Goal: Information Seeking & Learning: Check status

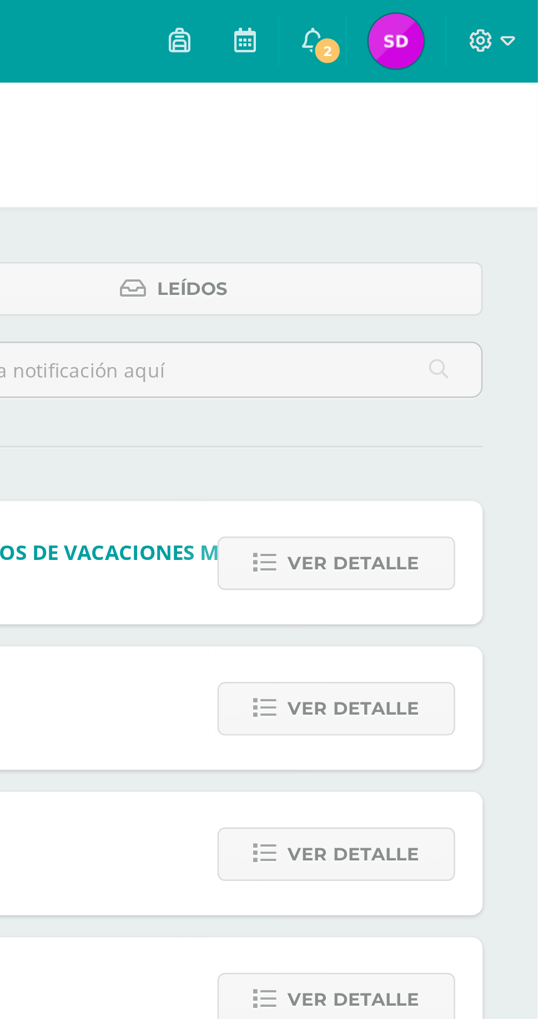
click at [466, 15] on link "2" at bounding box center [452, 16] width 27 height 33
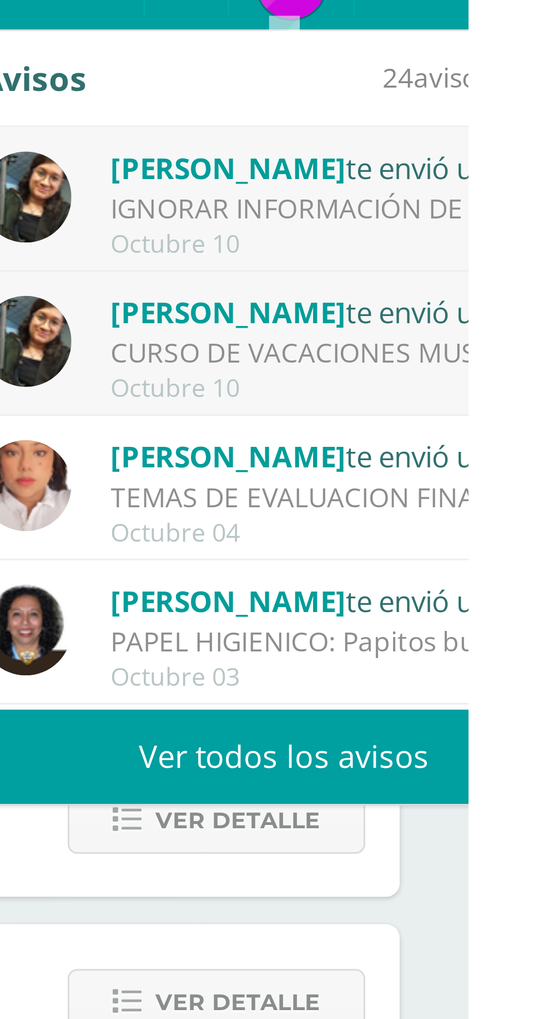
click at [500, 75] on div "[PERSON_NAME] te envió un aviso" at bounding box center [505, 75] width 154 height 14
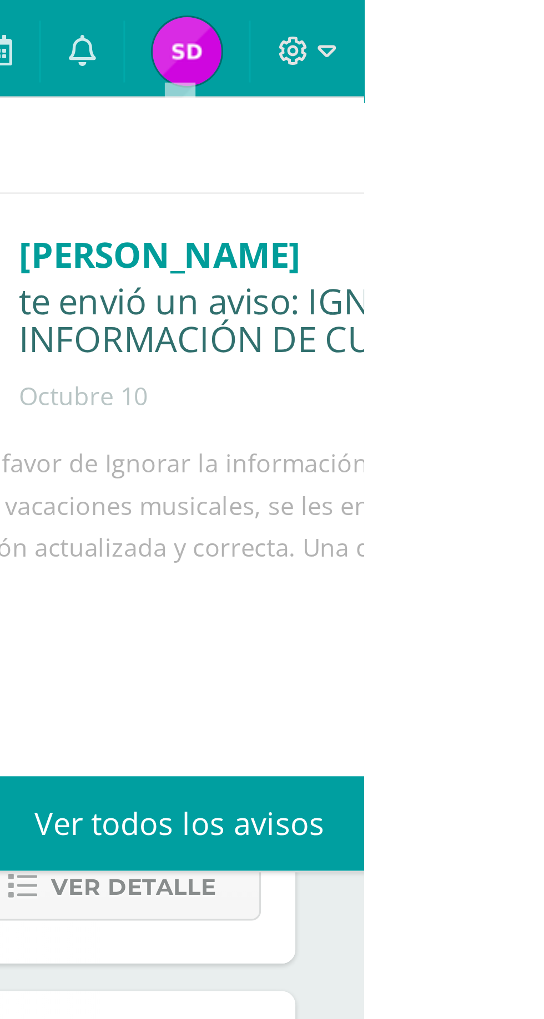
click at [457, 19] on icon at bounding box center [452, 16] width 9 height 10
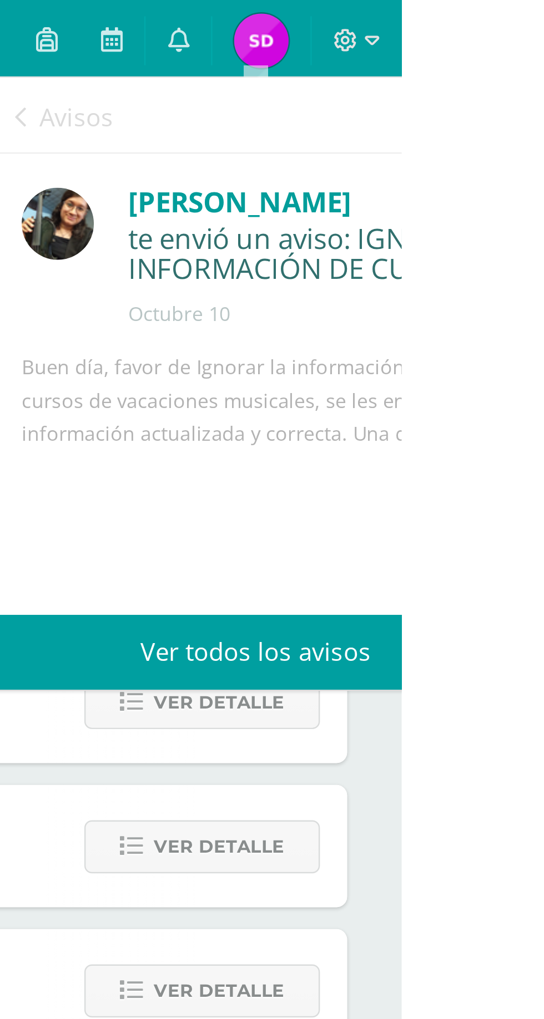
click at [457, 15] on icon at bounding box center [452, 16] width 9 height 10
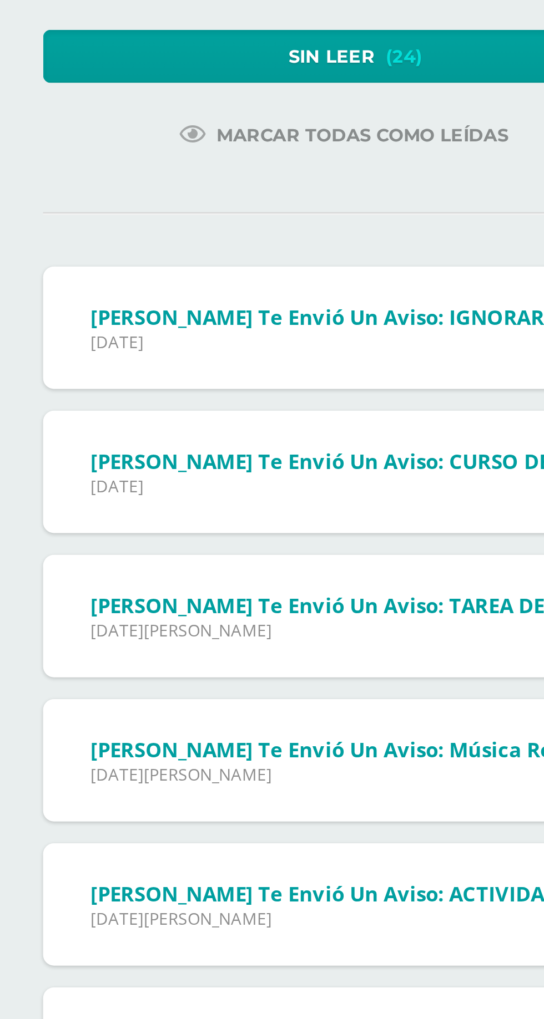
click at [134, 282] on span "[PERSON_NAME] te envió un aviso: CURSO DE VACACIONES MUSICAL" at bounding box center [182, 281] width 281 height 11
click at [125, 286] on span "[PERSON_NAME] te envió un aviso: CURSO DE VACACIONES MUSICAL" at bounding box center [182, 281] width 281 height 11
click at [52, 284] on span "[PERSON_NAME] te envió un aviso: CURSO DE VACACIONES MUSICAL" at bounding box center [182, 281] width 281 height 11
click at [69, 290] on span "[DATE]" at bounding box center [182, 291] width 281 height 9
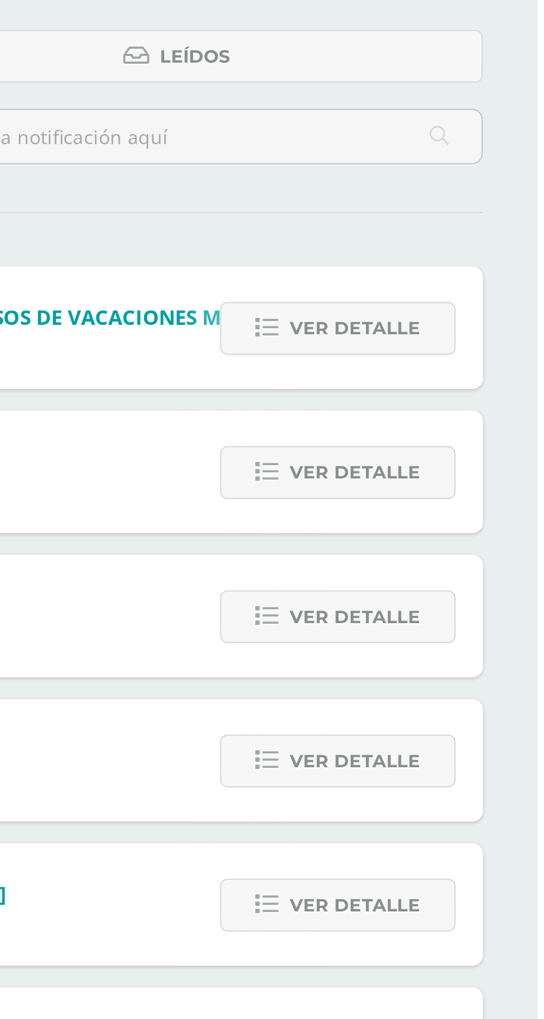
click at [480, 286] on span "Ver detalle" at bounding box center [469, 286] width 53 height 21
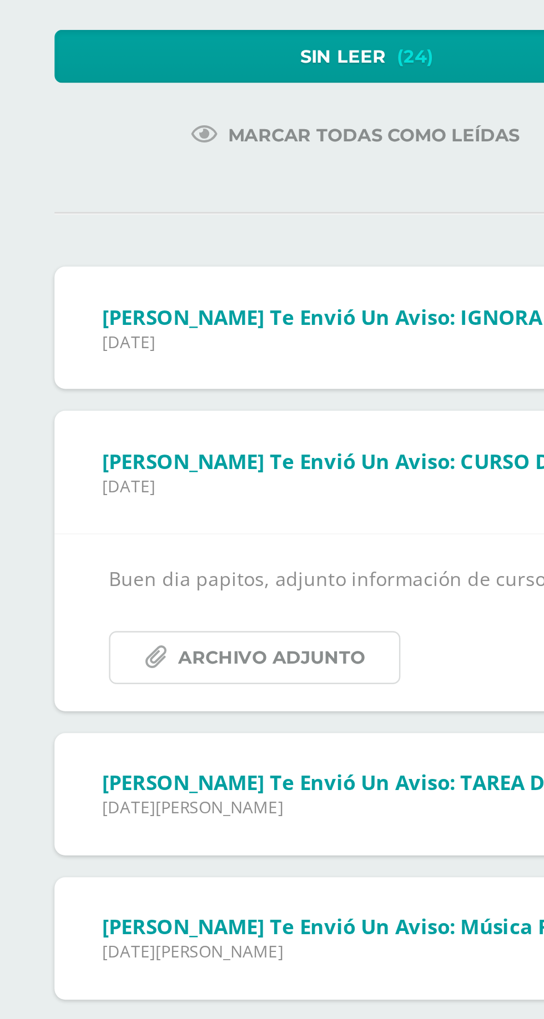
click at [119, 370] on span "Archivo Adjunto" at bounding box center [111, 362] width 76 height 21
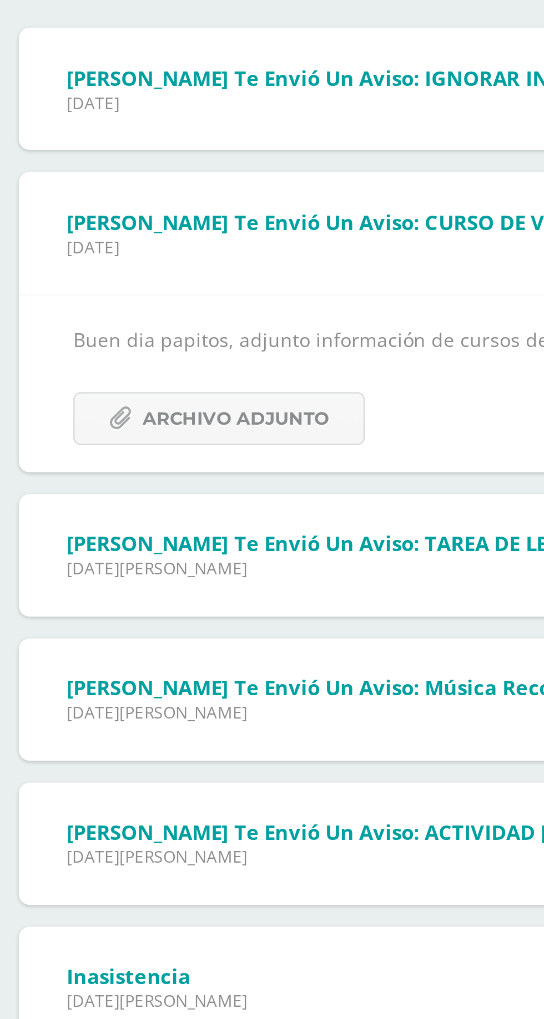
click at [210, 409] on span "[PERSON_NAME] te envió un aviso: TAREA DE LENGUAJE" at bounding box center [155, 412] width 227 height 11
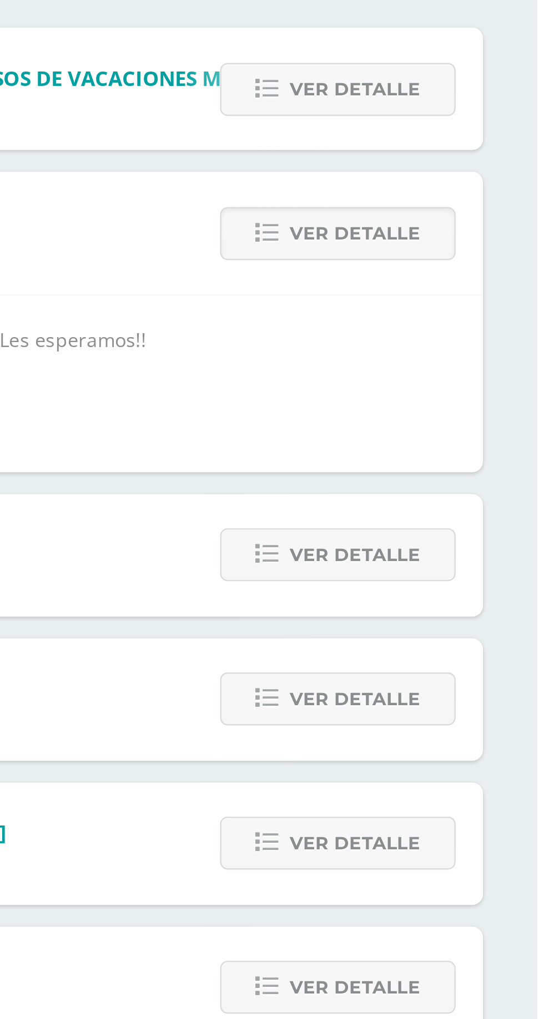
click at [485, 426] on span "Ver detalle" at bounding box center [469, 417] width 53 height 21
